Goal: Check status: Check status

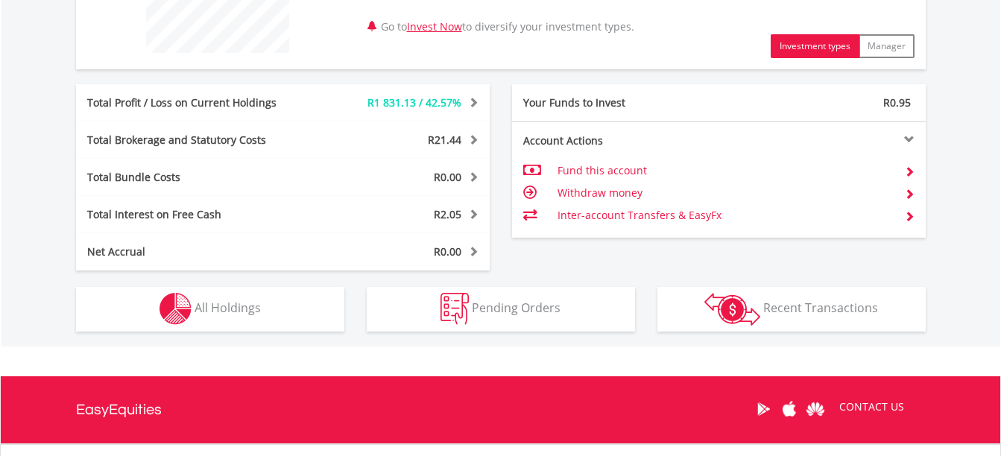
scroll to position [671, 0]
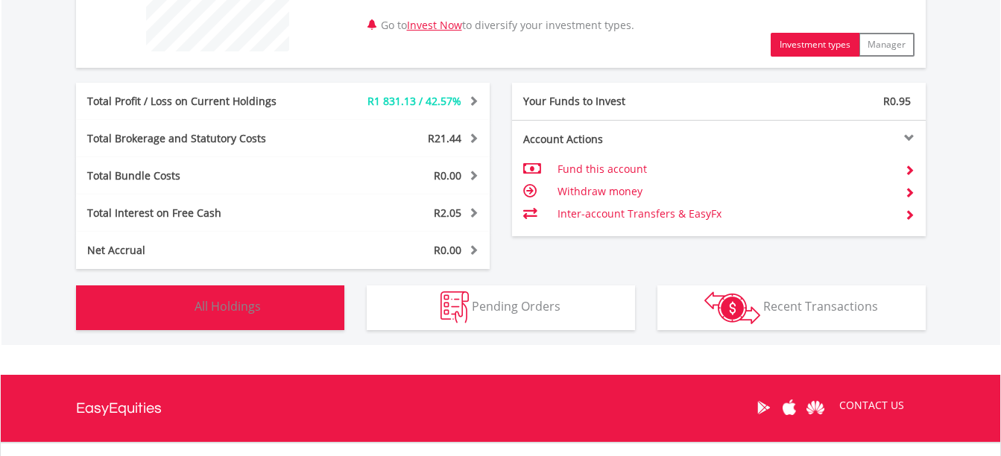
click at [259, 307] on span "All Holdings" at bounding box center [228, 306] width 66 height 16
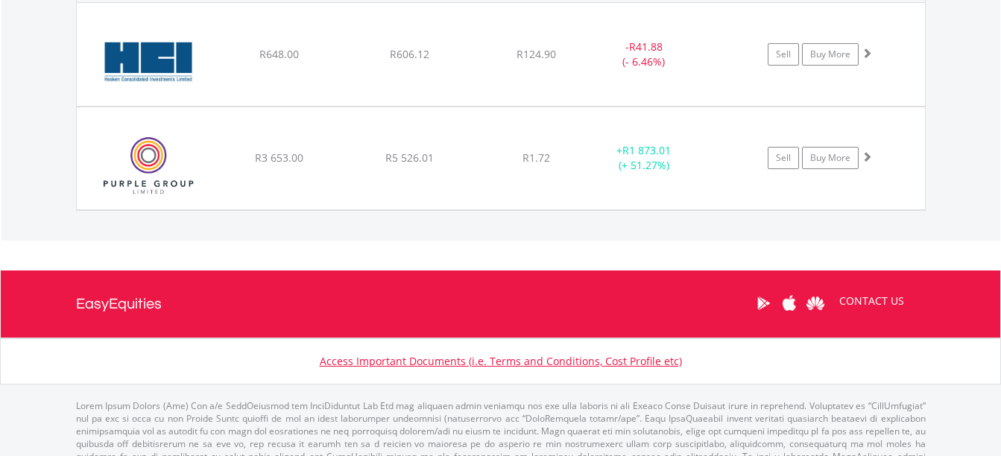
scroll to position [1121, 0]
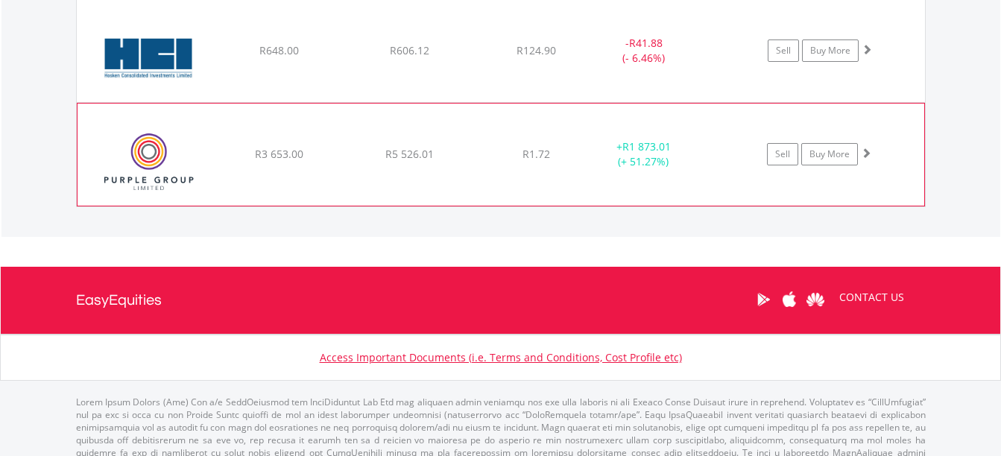
click at [312, 58] on div "R3 653.00" at bounding box center [279, 50] width 128 height 15
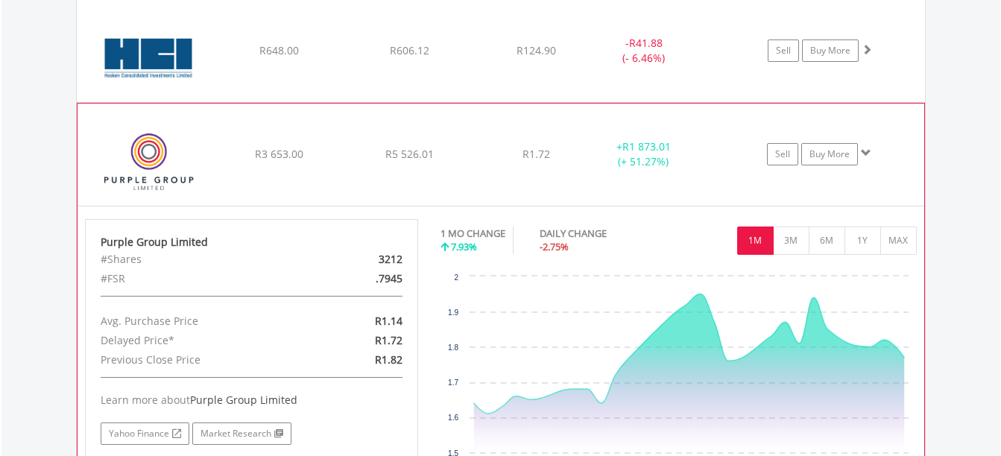
scroll to position [972, 0]
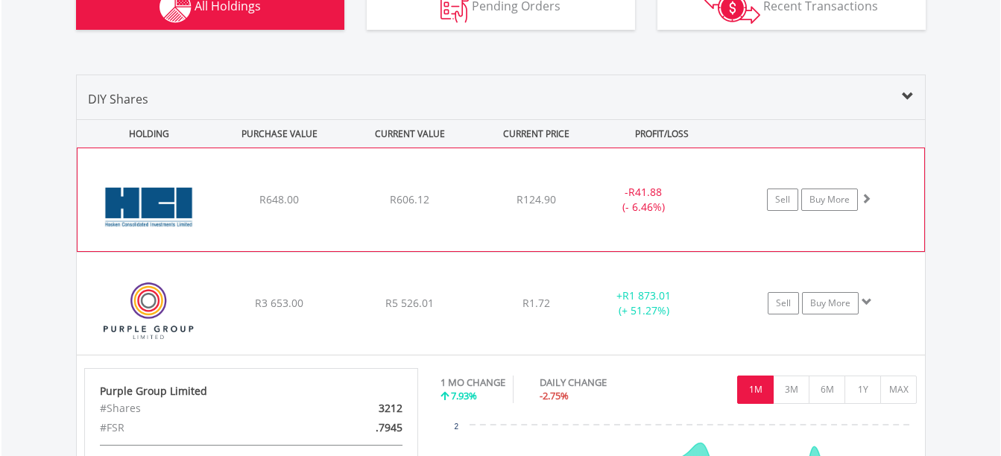
click at [409, 211] on div "﻿ [PERSON_NAME] Consolidated Investments Limited R648.00 R606.12 R124.90 - R41.…" at bounding box center [501, 199] width 847 height 103
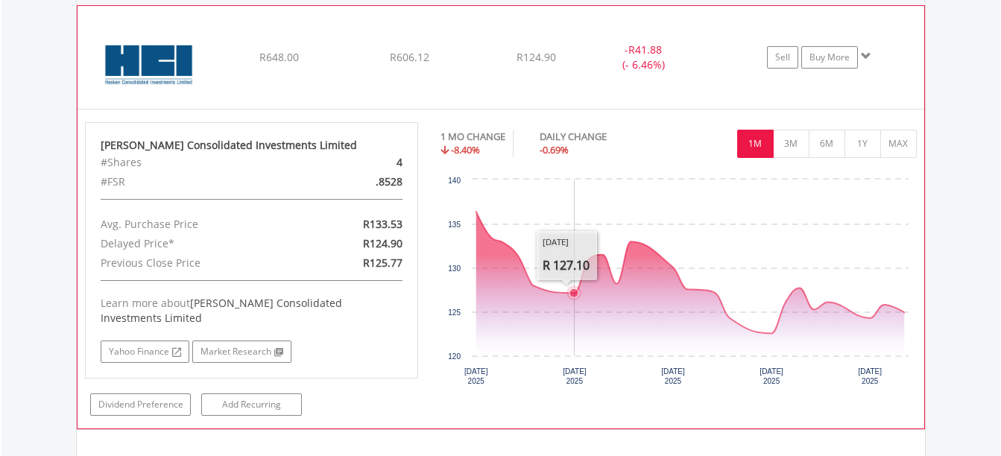
scroll to position [1121, 0]
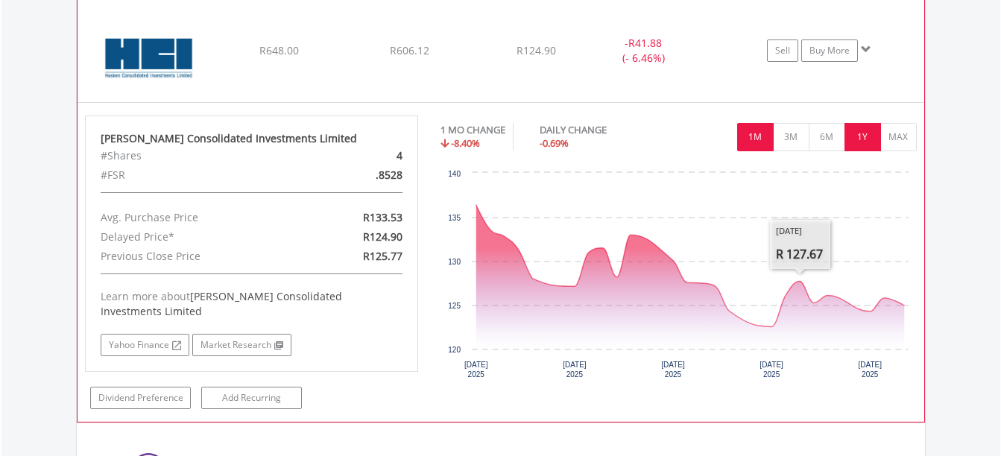
click at [857, 130] on button "1Y" at bounding box center [863, 137] width 37 height 28
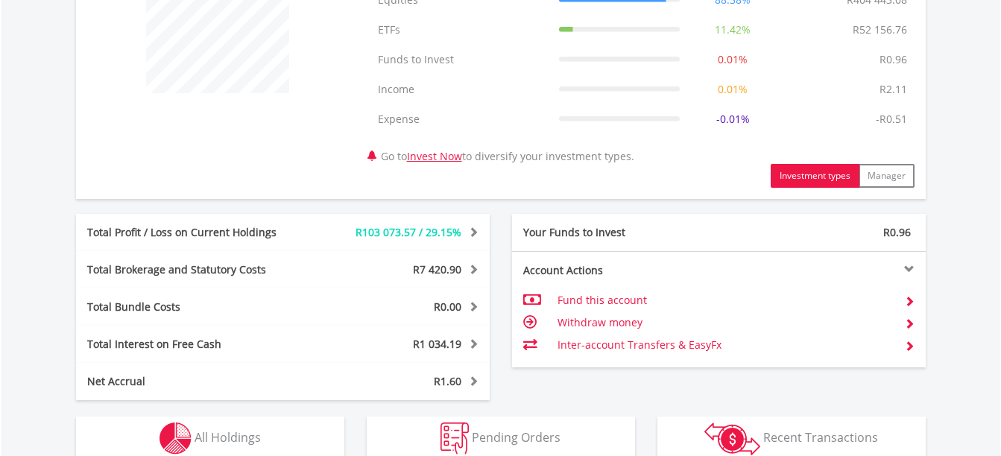
scroll to position [895, 0]
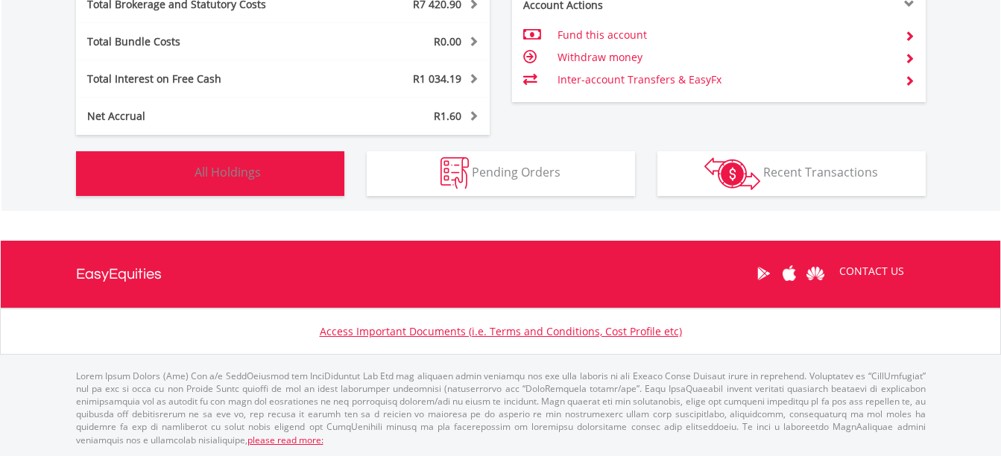
click at [195, 167] on span "All Holdings" at bounding box center [228, 172] width 66 height 16
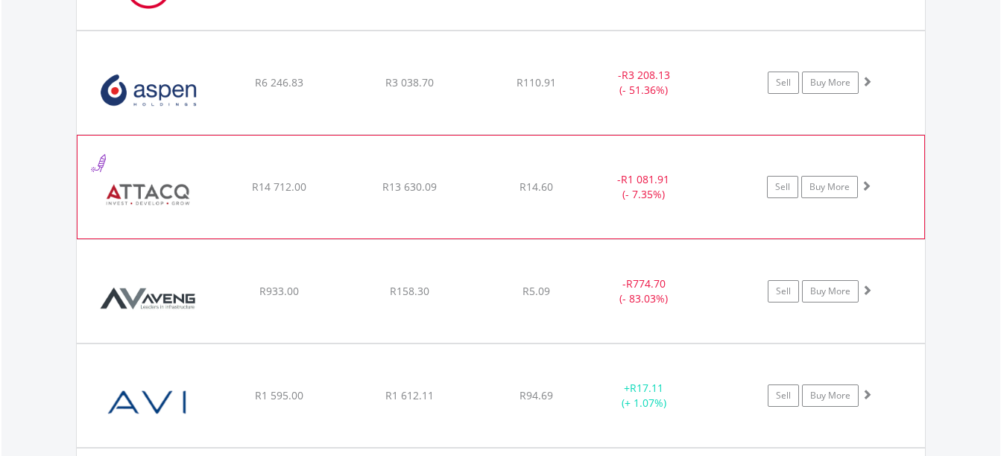
scroll to position [1285, 0]
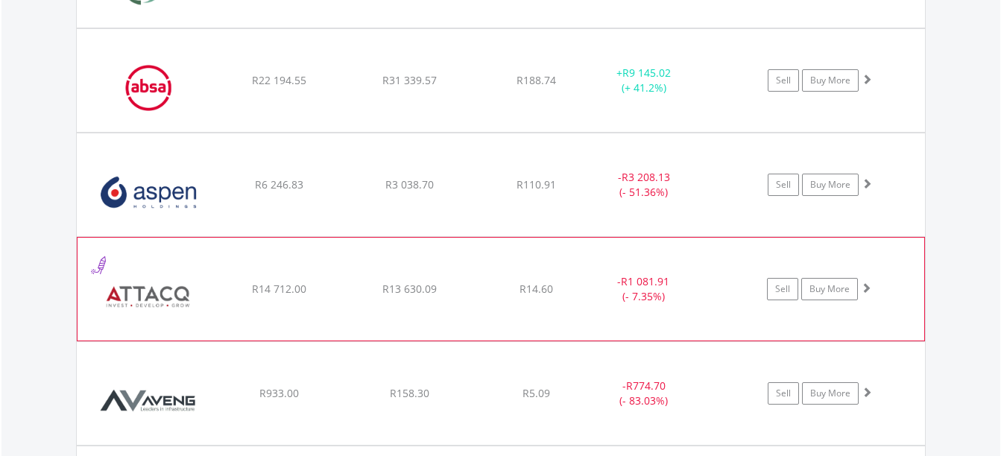
click at [186, 271] on img at bounding box center [149, 296] width 128 height 81
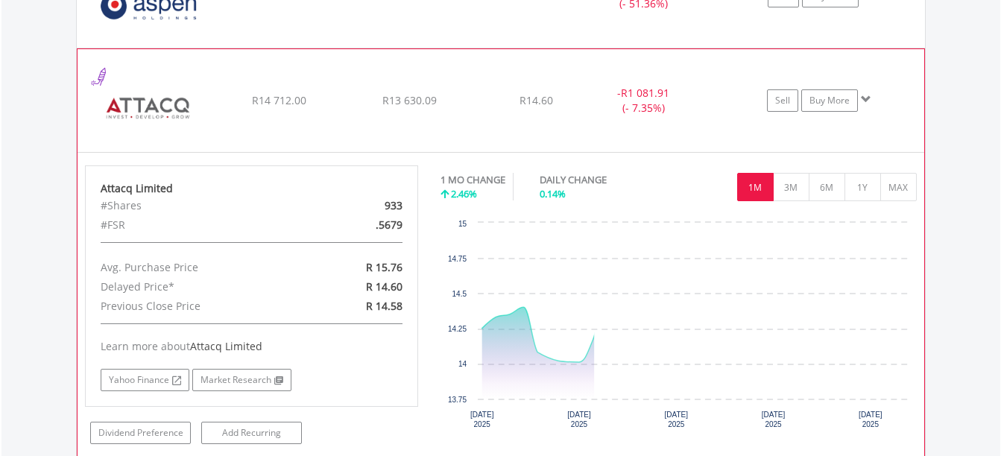
scroll to position [1508, 0]
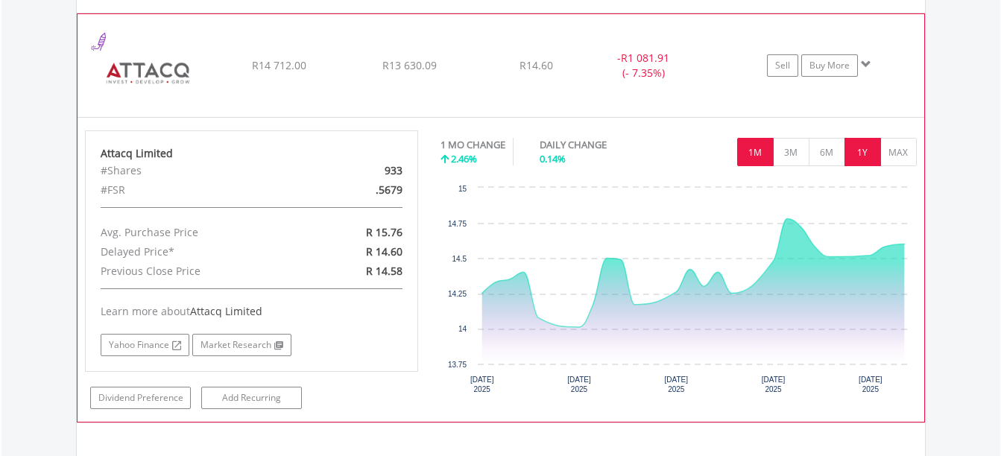
click at [863, 145] on button "1Y" at bounding box center [863, 152] width 37 height 28
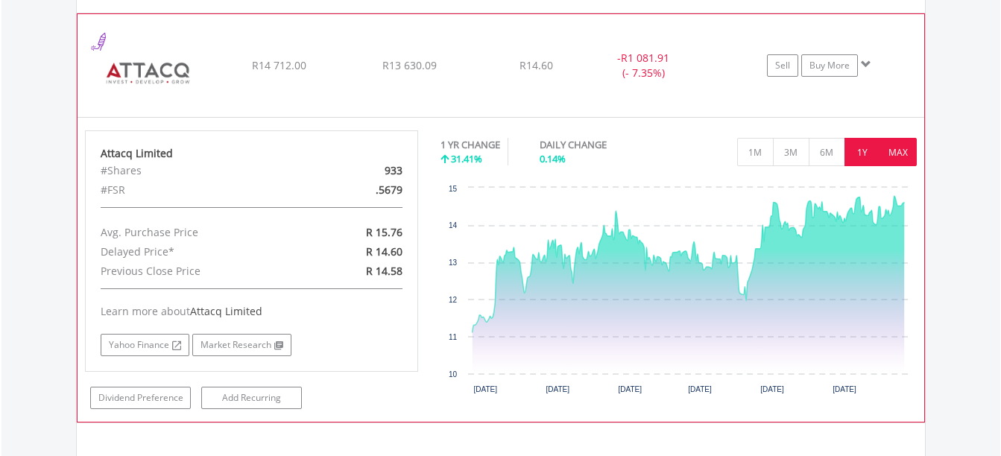
click at [903, 162] on button "MAX" at bounding box center [899, 152] width 37 height 28
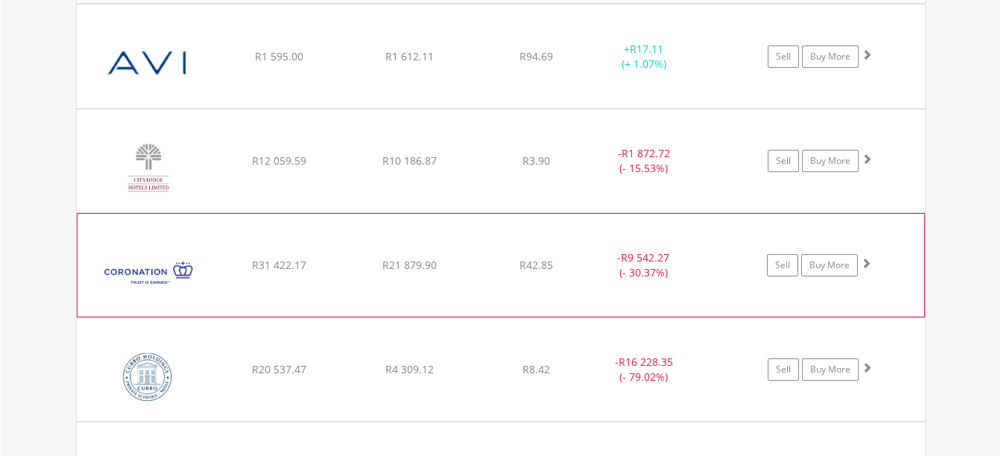
scroll to position [2030, 0]
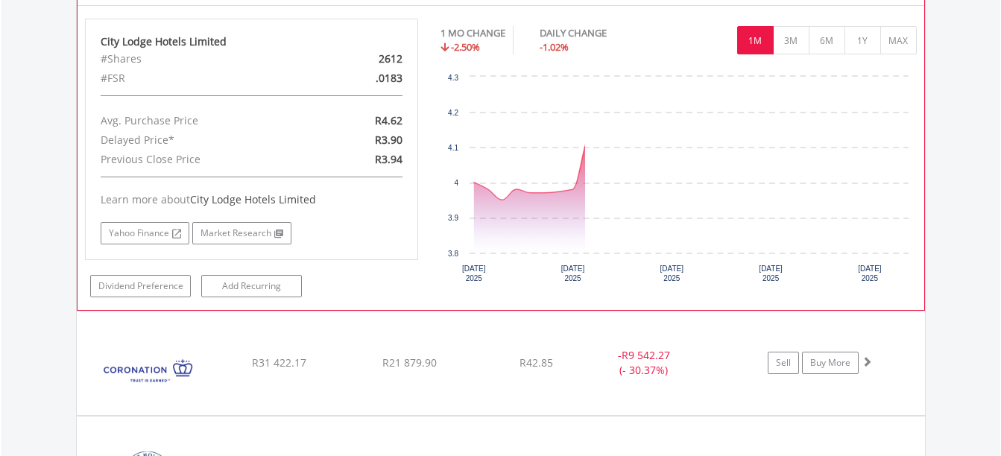
scroll to position [2254, 0]
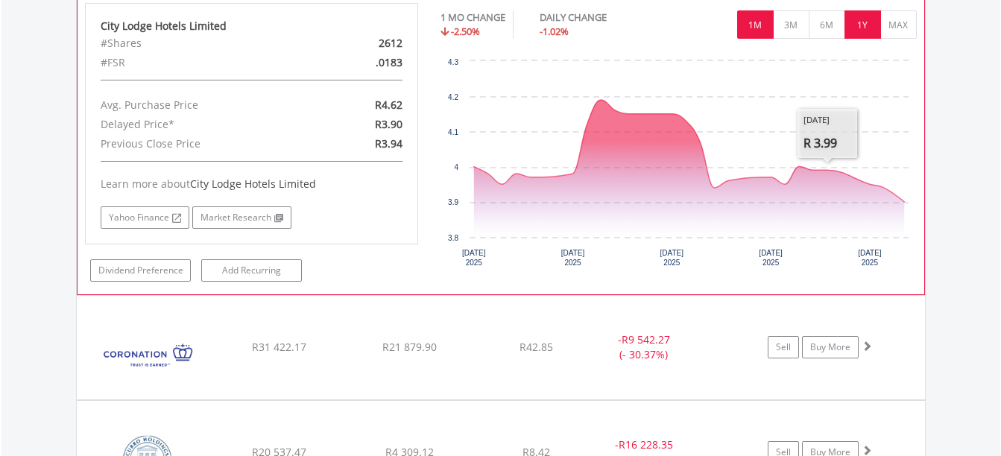
click at [852, 34] on button "1Y" at bounding box center [863, 24] width 37 height 28
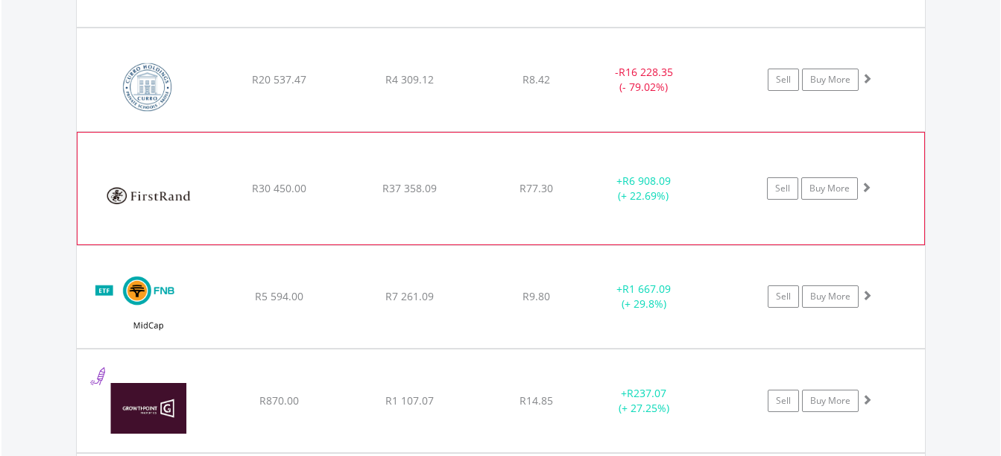
scroll to position [2628, 0]
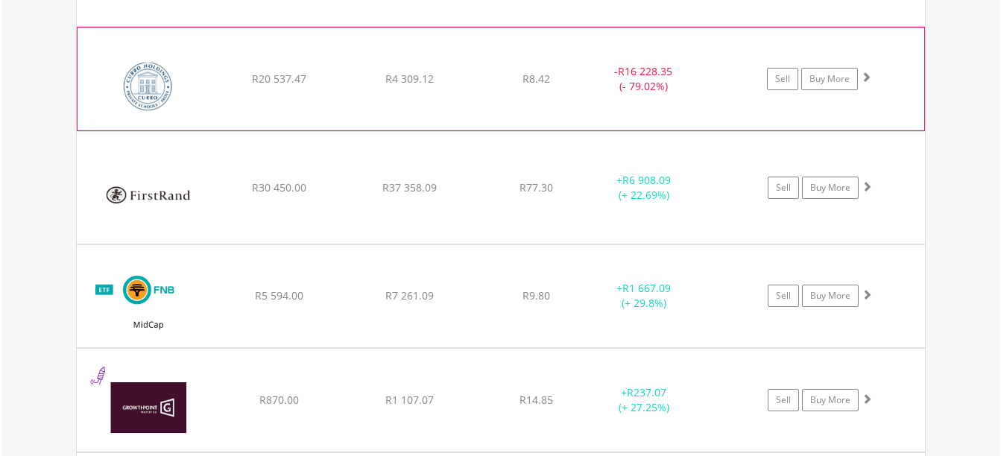
click at [175, 84] on img at bounding box center [149, 86] width 128 height 81
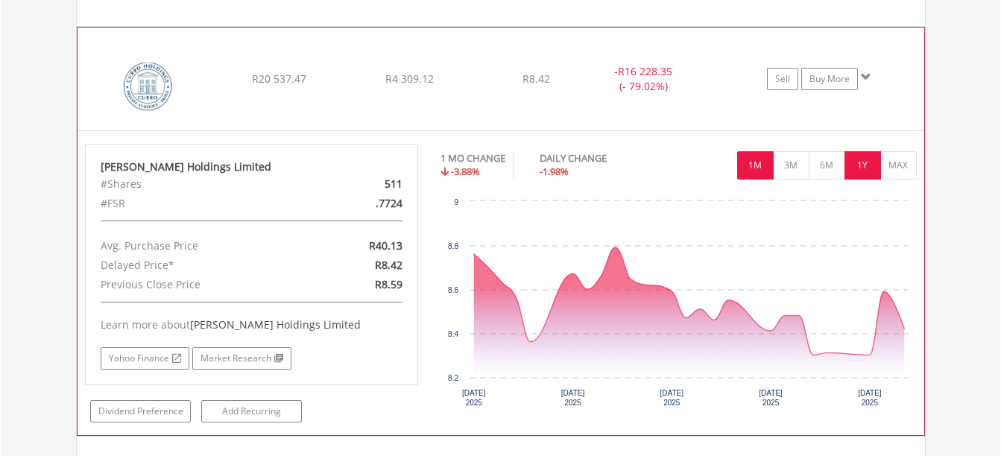
click at [857, 164] on button "1Y" at bounding box center [863, 165] width 37 height 28
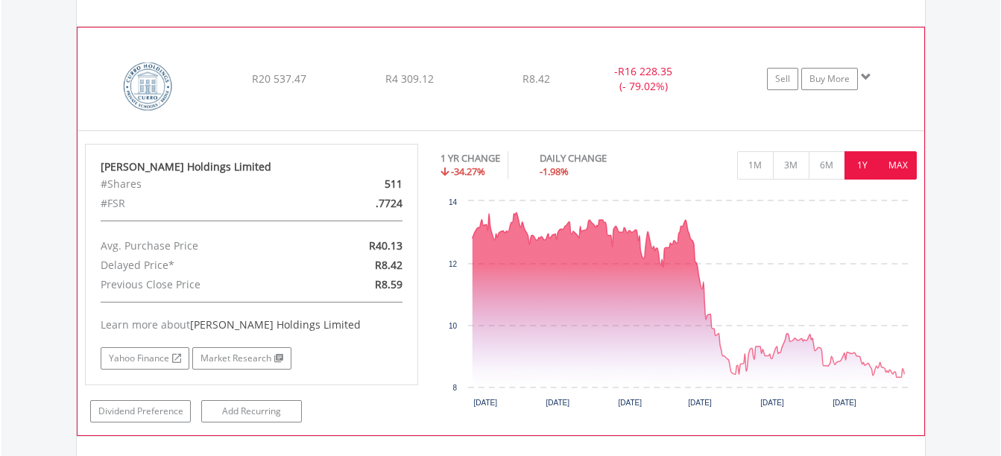
click at [893, 162] on button "MAX" at bounding box center [899, 165] width 37 height 28
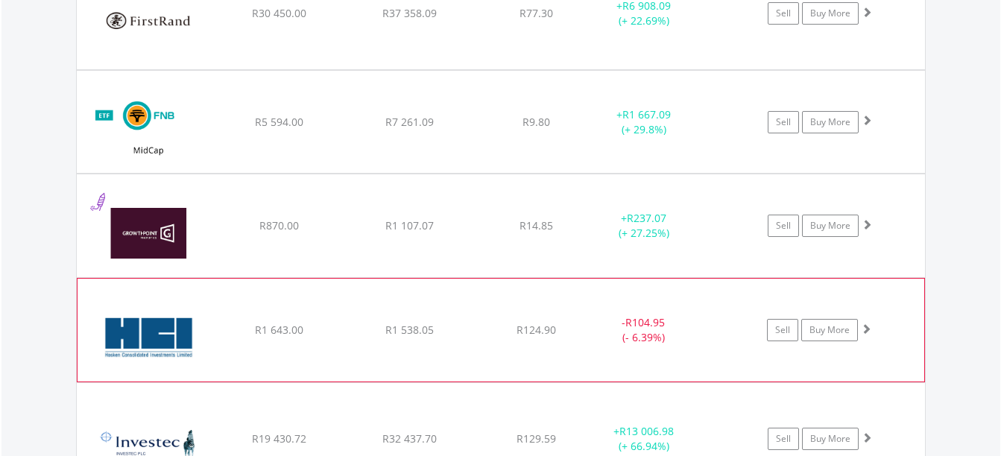
scroll to position [3150, 0]
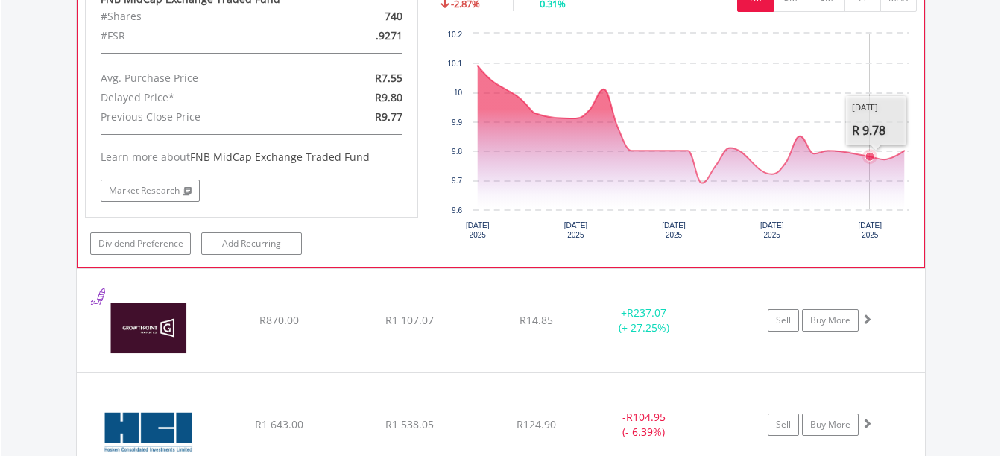
scroll to position [3224, 0]
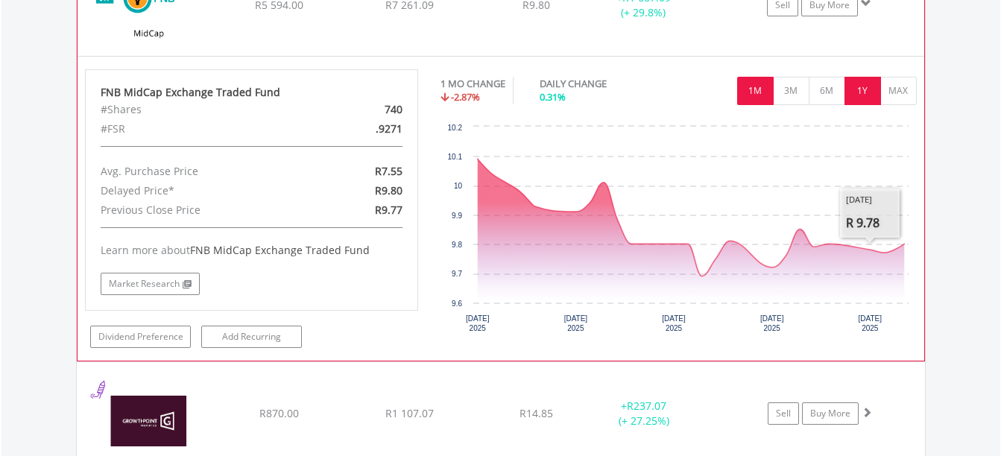
click at [862, 95] on button "1Y" at bounding box center [863, 91] width 37 height 28
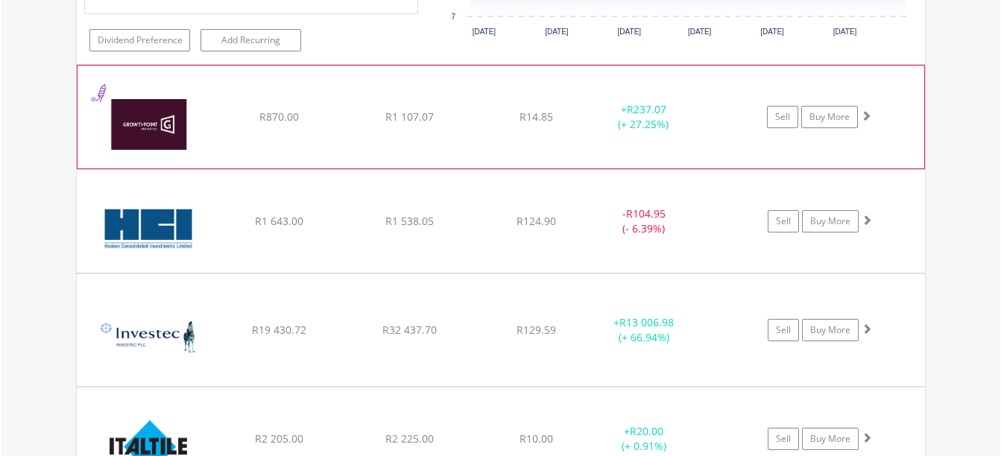
scroll to position [3522, 0]
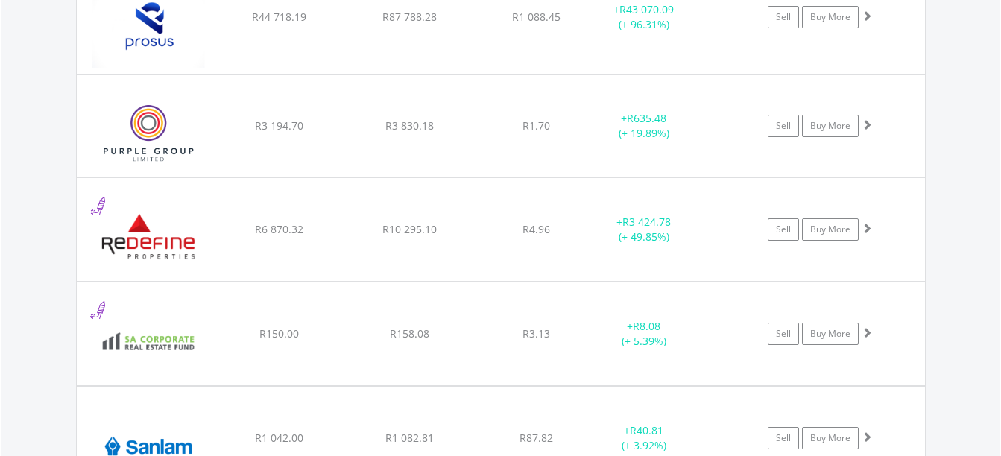
scroll to position [5685, 0]
